Goal: Information Seeking & Learning: Learn about a topic

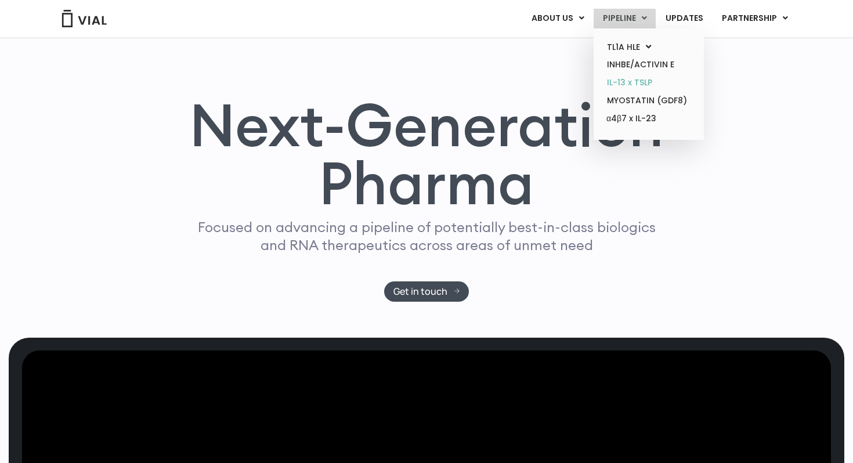
scroll to position [20, 0]
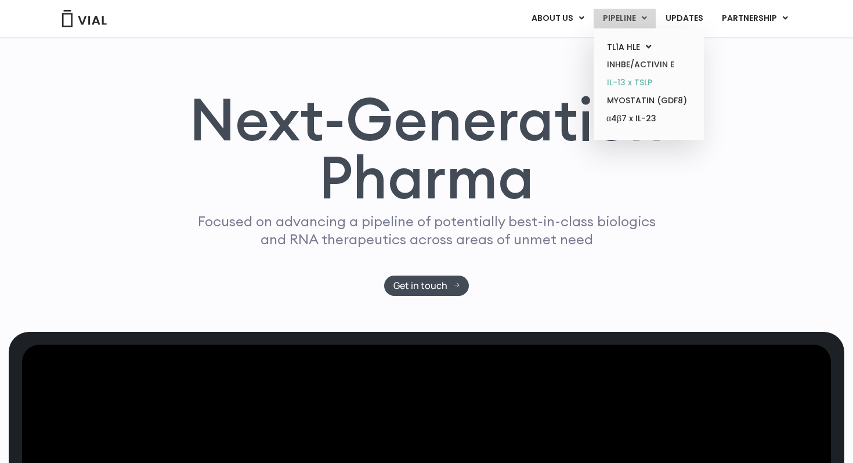
click at [642, 82] on link "IL-13 x TSLP" at bounding box center [649, 83] width 102 height 18
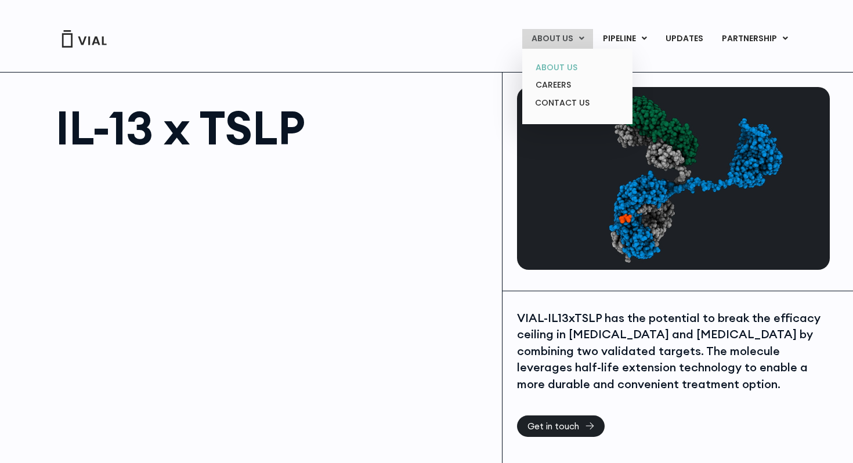
click at [564, 64] on link "ABOUT US" at bounding box center [578, 68] width 102 height 18
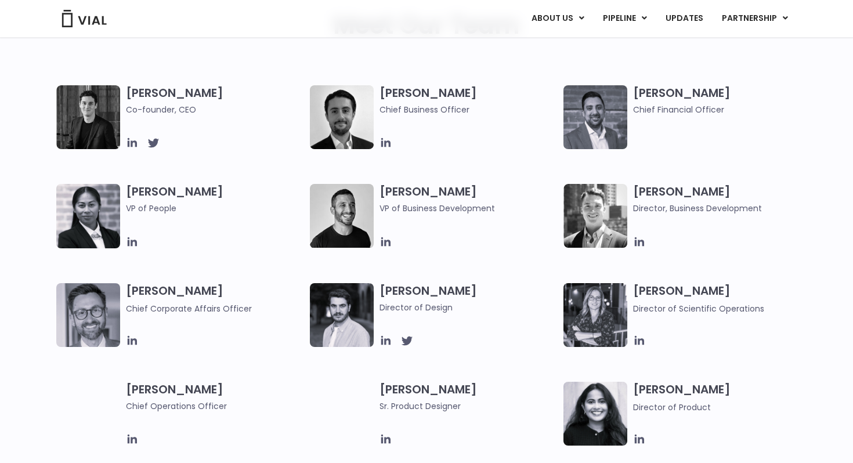
scroll to position [593, 0]
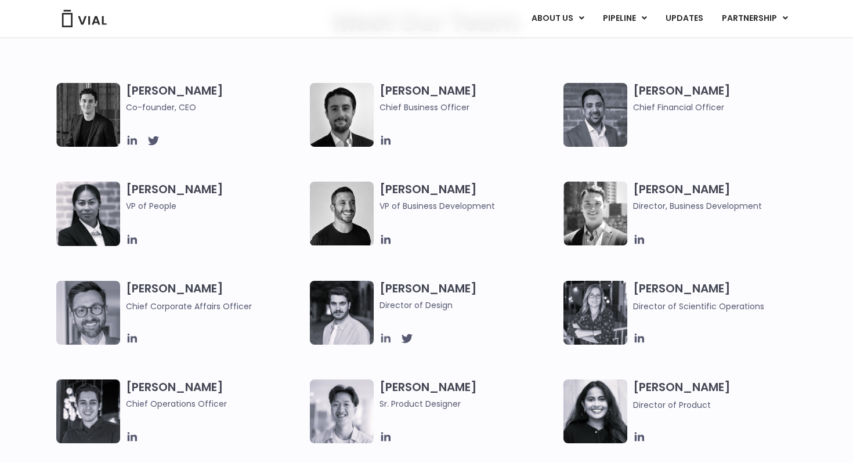
click at [383, 337] on icon at bounding box center [386, 338] width 13 height 13
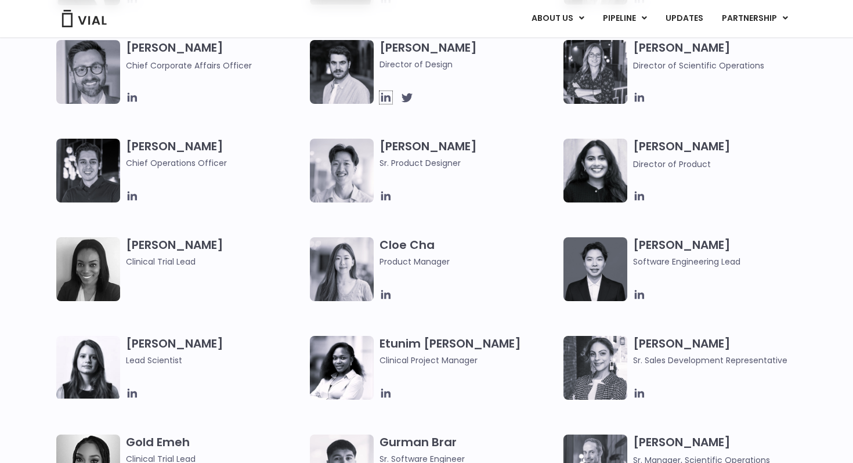
scroll to position [846, 0]
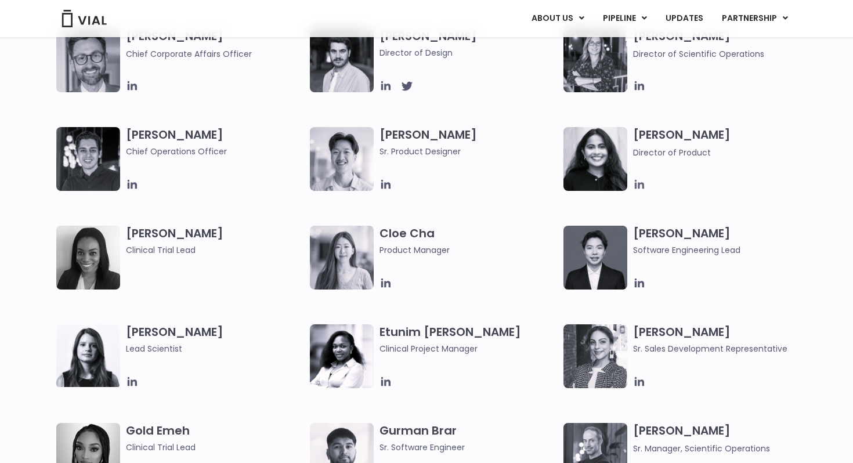
click at [642, 186] on icon at bounding box center [639, 184] width 13 height 13
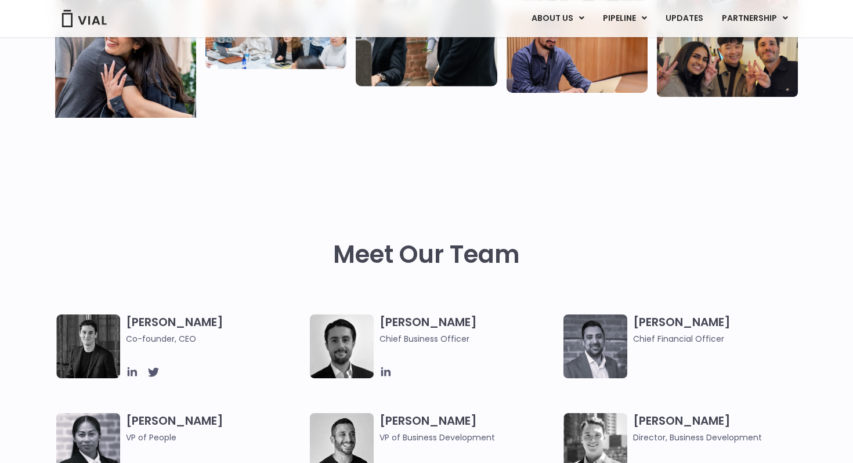
scroll to position [366, 0]
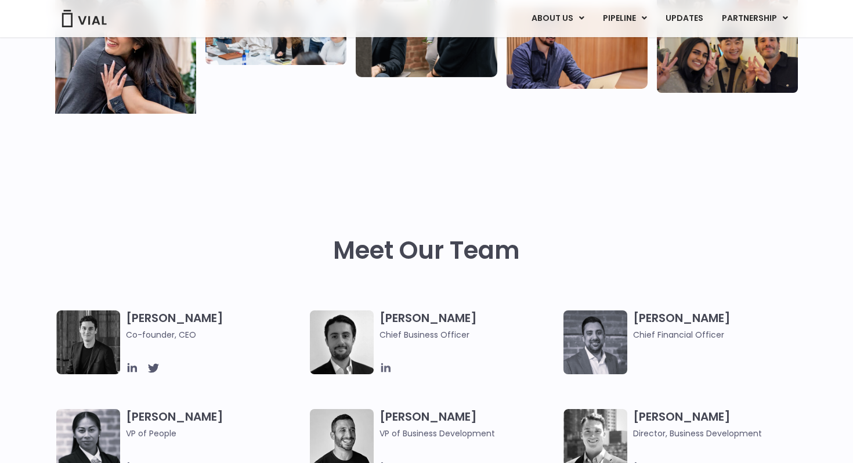
click at [386, 371] on icon at bounding box center [385, 367] width 9 height 9
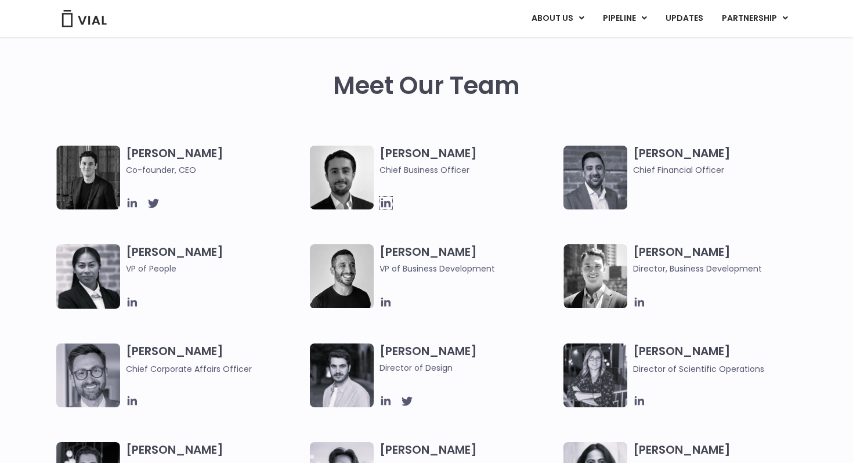
scroll to position [535, 0]
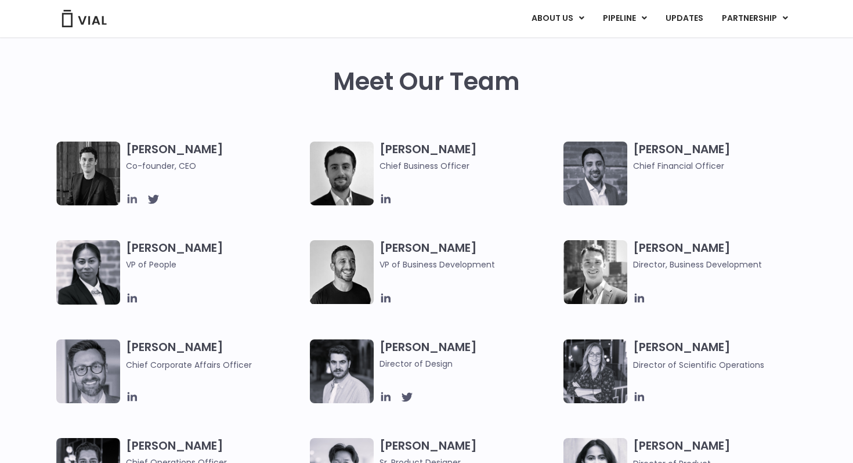
click at [129, 199] on icon at bounding box center [132, 198] width 9 height 9
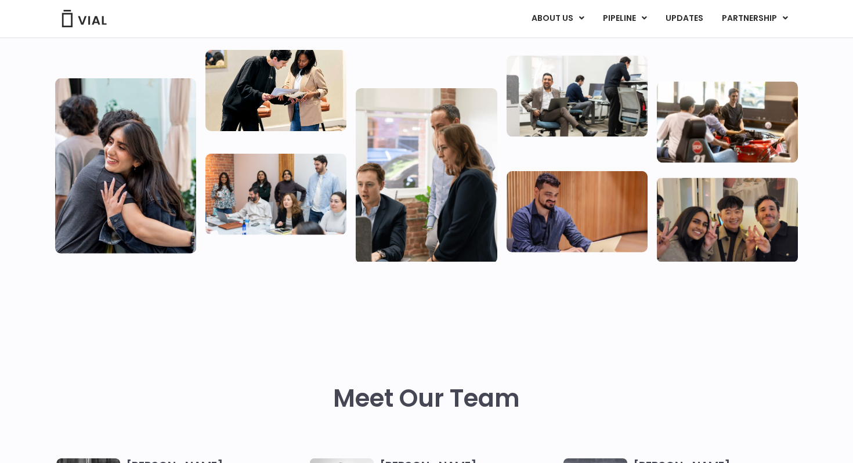
scroll to position [0, 0]
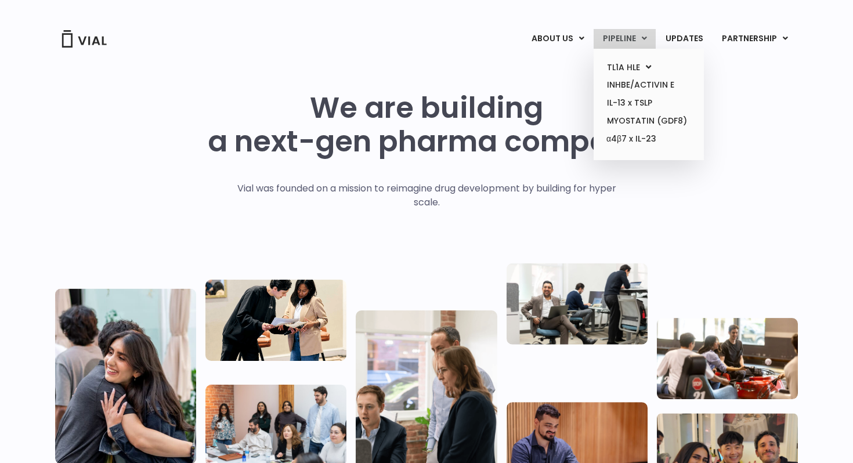
click at [624, 39] on link "PIPELINE" at bounding box center [625, 39] width 62 height 20
